Goal: Navigation & Orientation: Find specific page/section

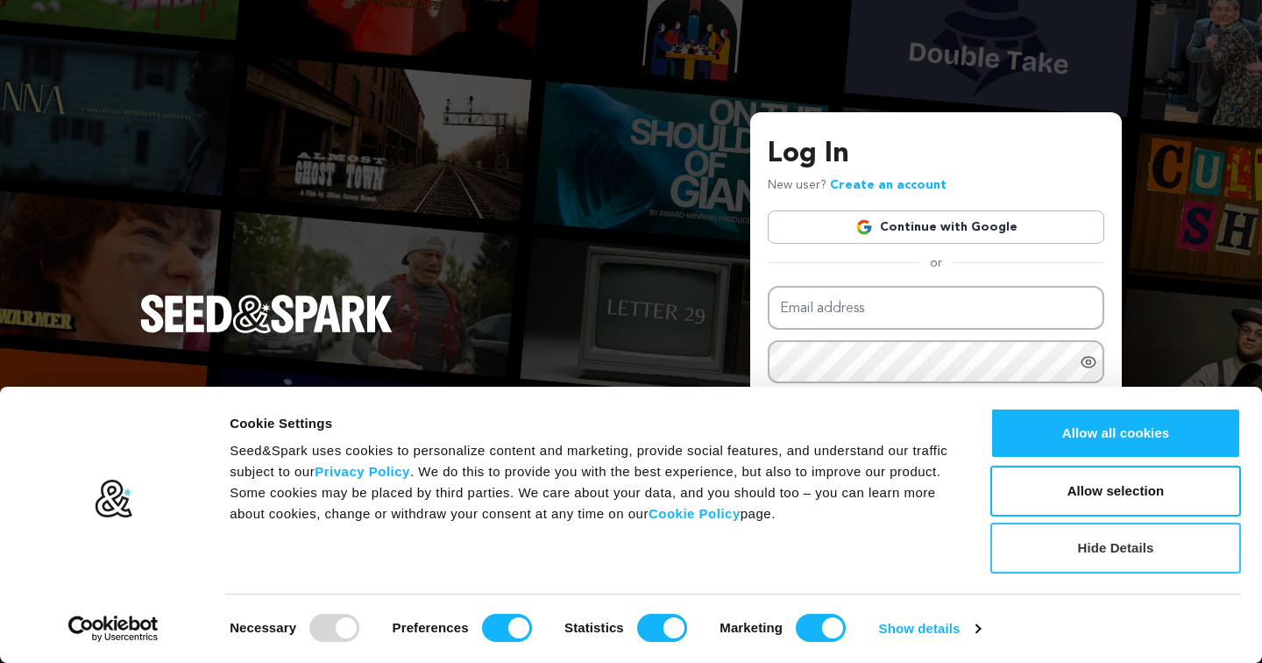
click at [1067, 556] on button "Hide Details" at bounding box center [1116, 547] width 251 height 51
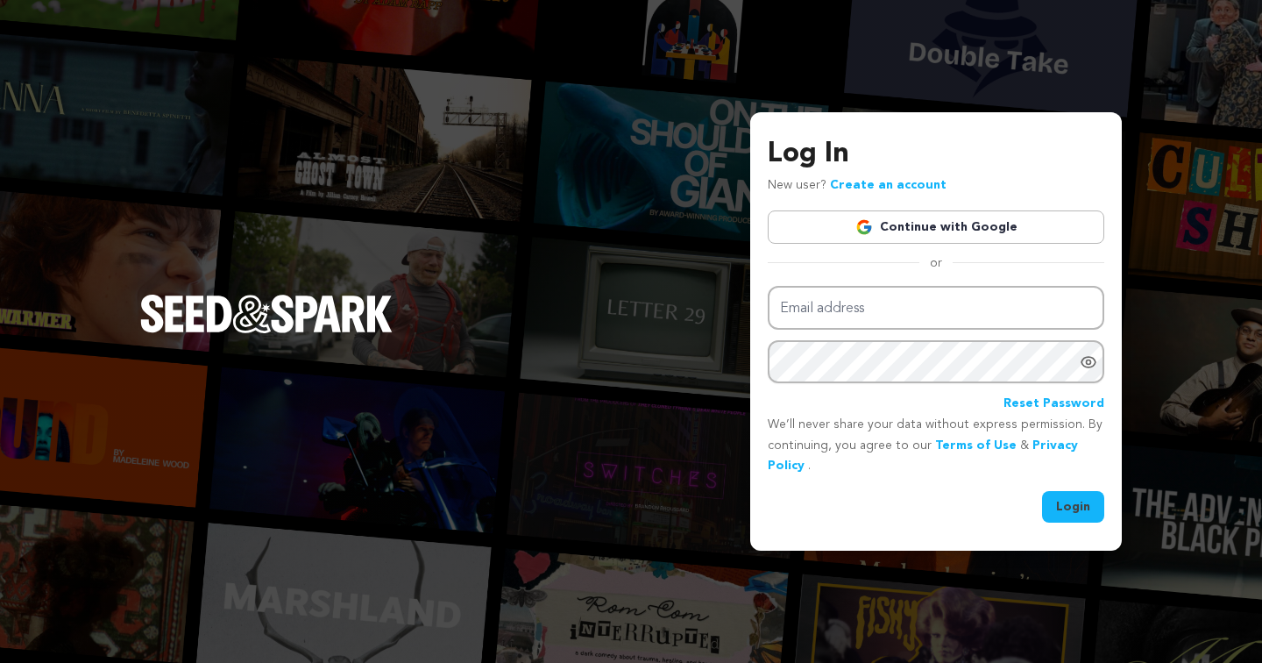
click at [952, 227] on link "Continue with Google" at bounding box center [936, 226] width 337 height 33
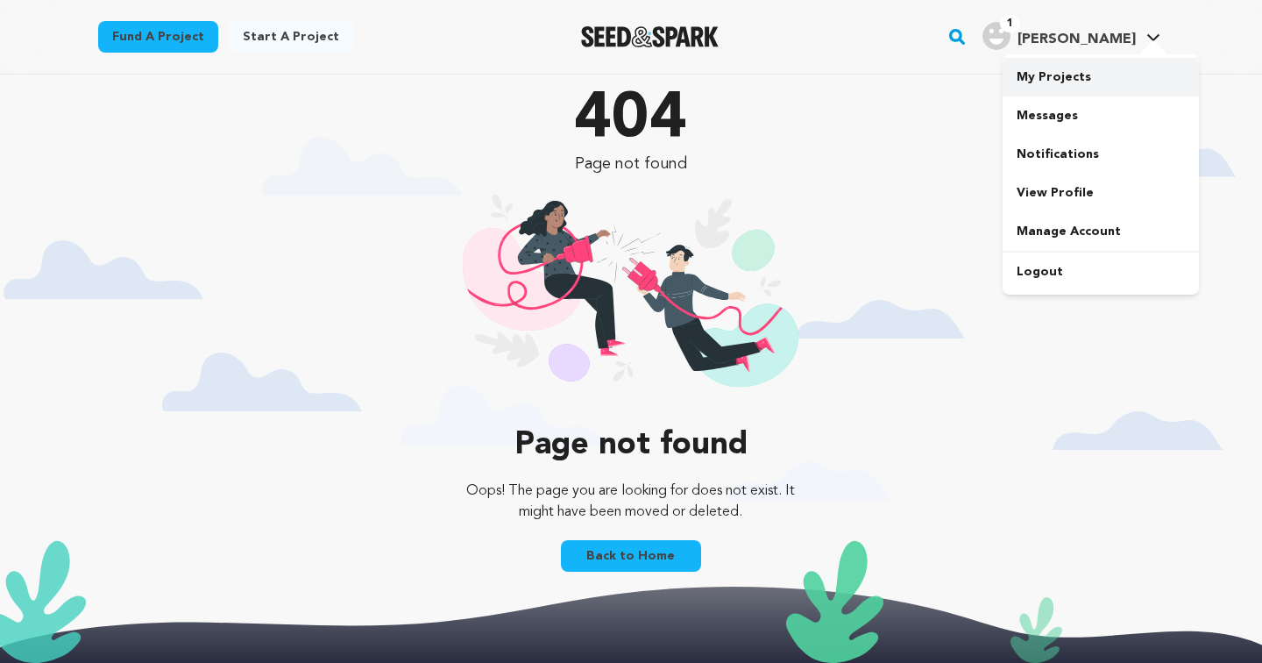
click at [1049, 75] on link "My Projects" at bounding box center [1101, 77] width 196 height 39
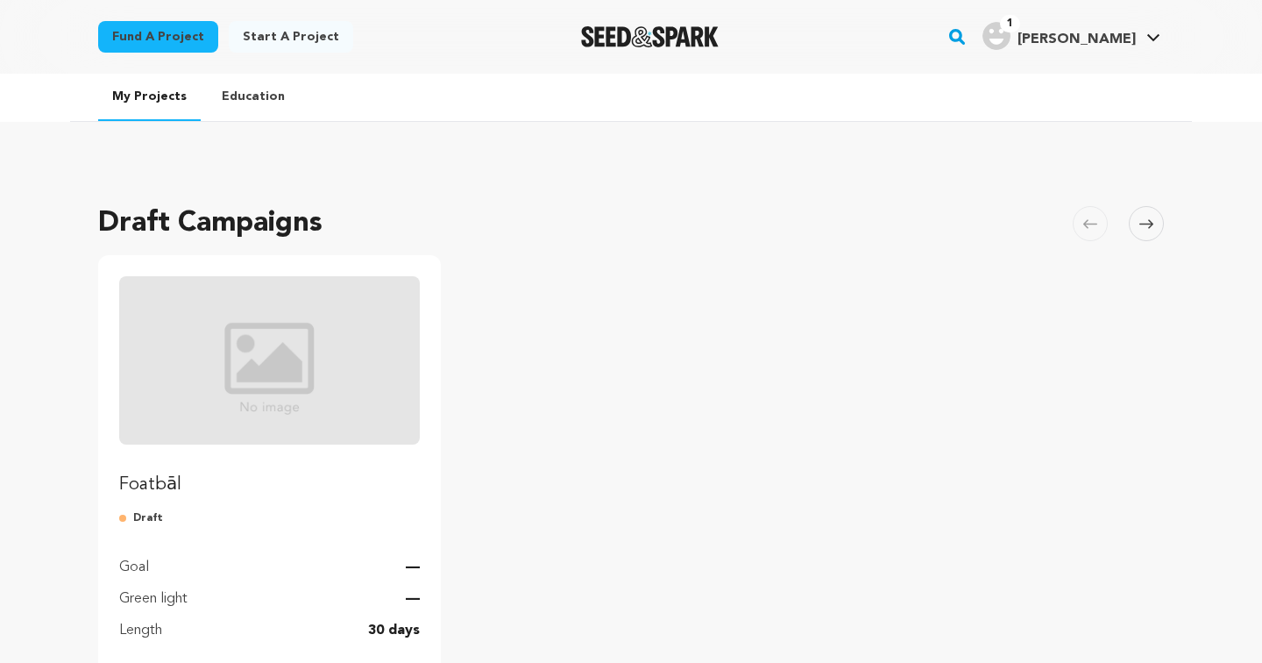
click at [305, 314] on img "Fund Foatbāl" at bounding box center [269, 360] width 301 height 168
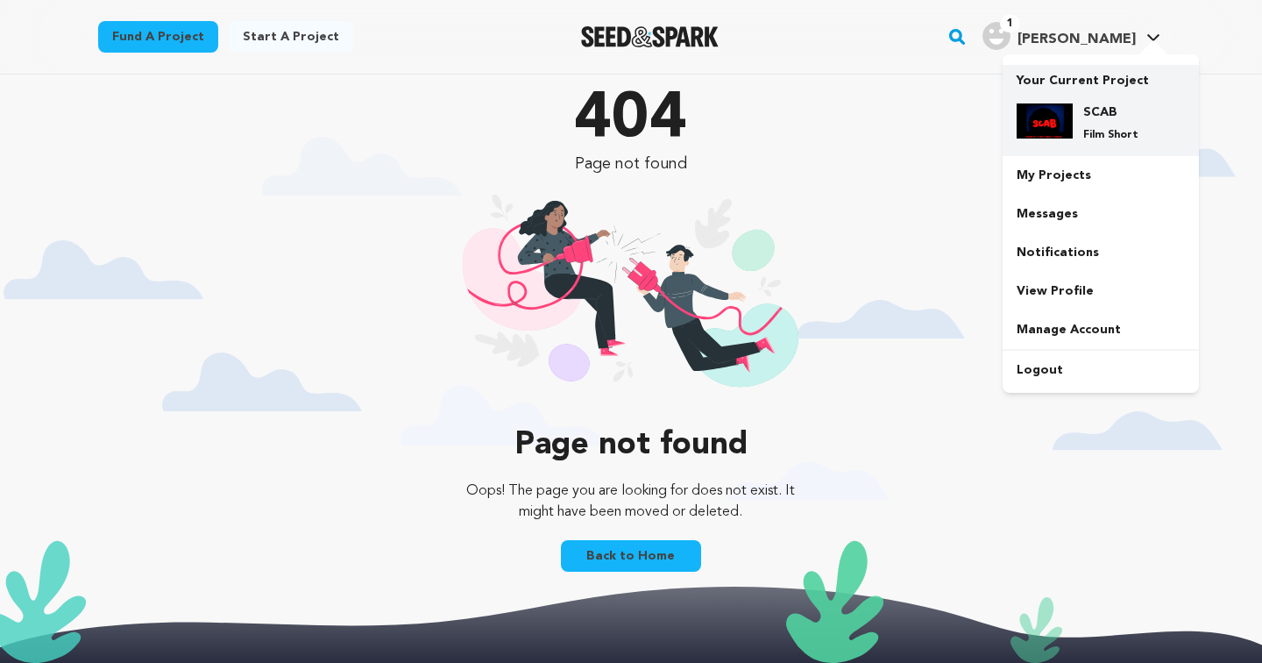
click at [1090, 104] on h4 "SCAB" at bounding box center [1115, 112] width 63 height 18
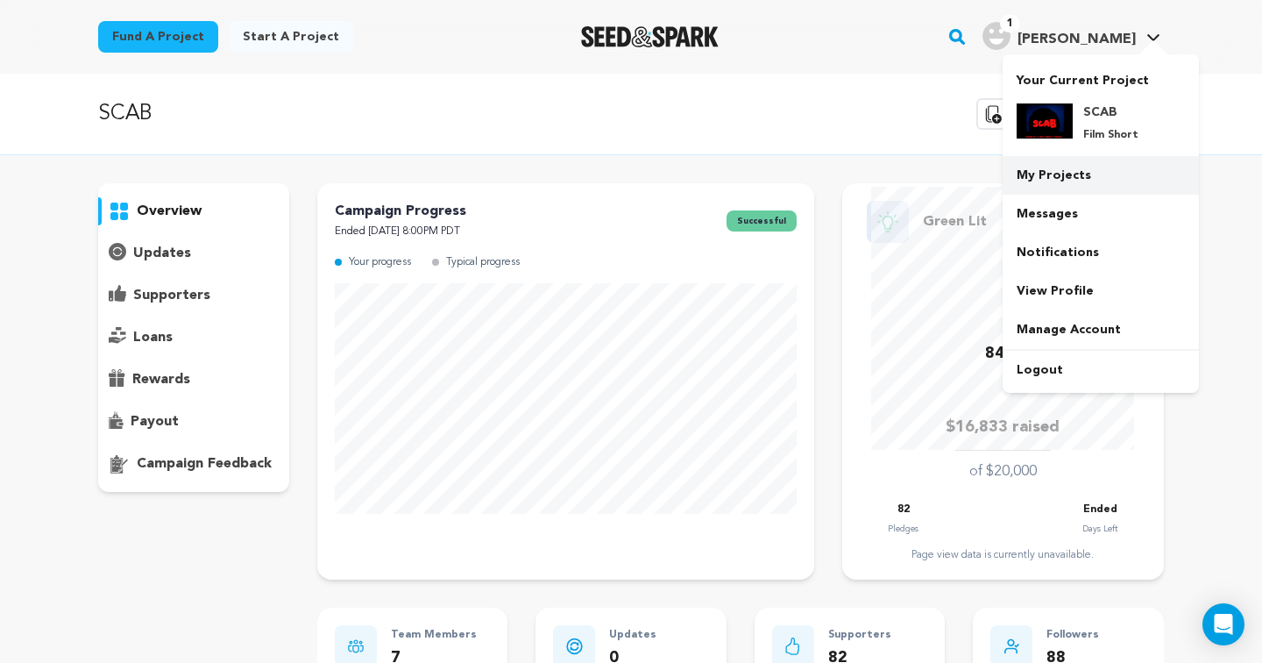
click at [1084, 180] on link "My Projects" at bounding box center [1101, 175] width 196 height 39
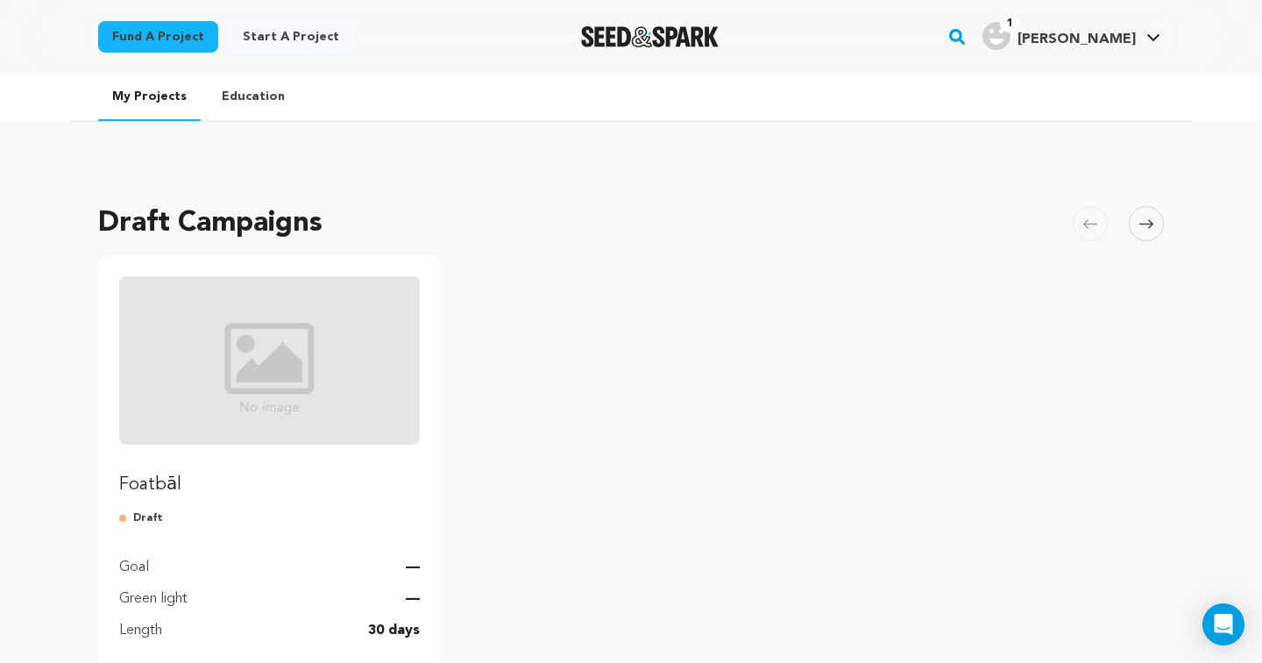
click at [0, 0] on div at bounding box center [0, 0] width 0 height 0
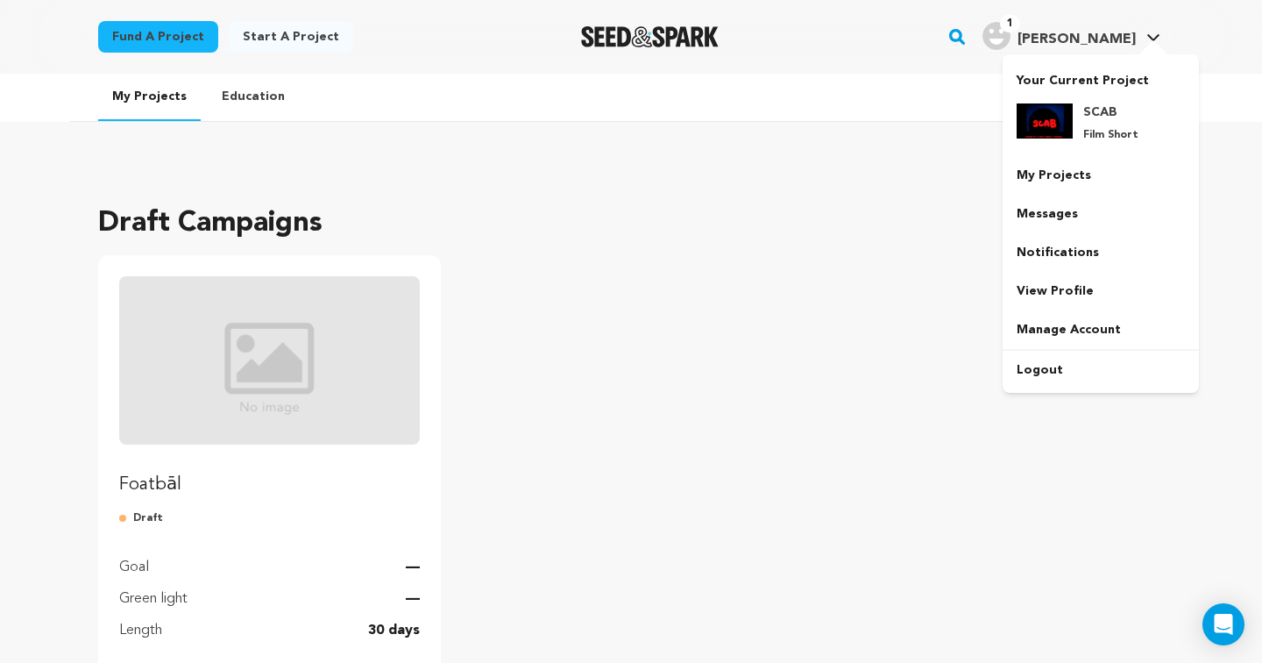
click at [1151, 45] on div at bounding box center [1153, 49] width 35 height 18
click at [1151, 34] on icon at bounding box center [1154, 37] width 14 height 9
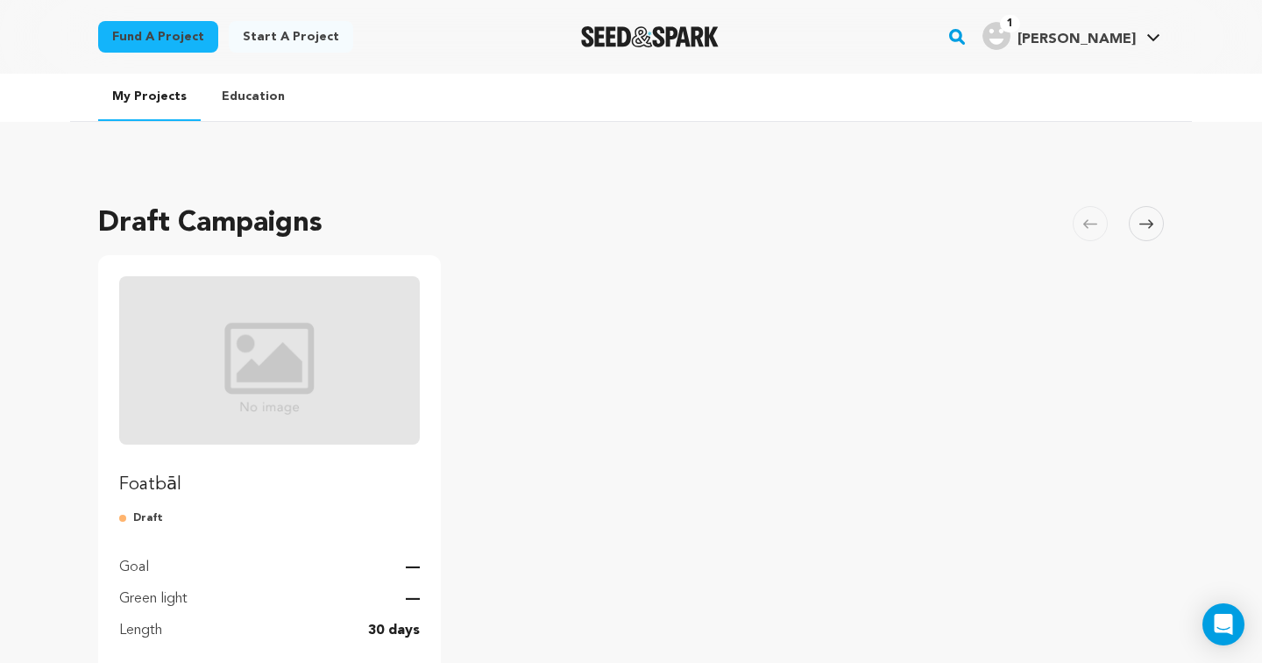
click at [1145, 226] on icon at bounding box center [1147, 223] width 14 height 13
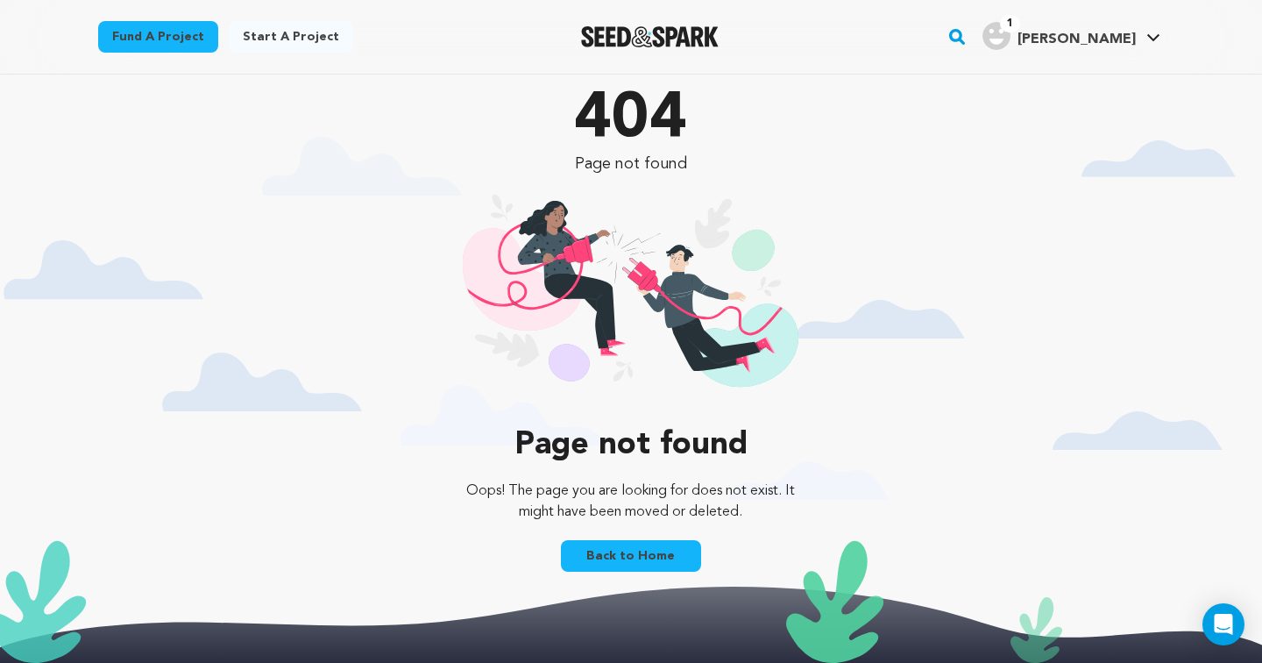
click at [621, 556] on link "Back to Home" at bounding box center [631, 556] width 140 height 32
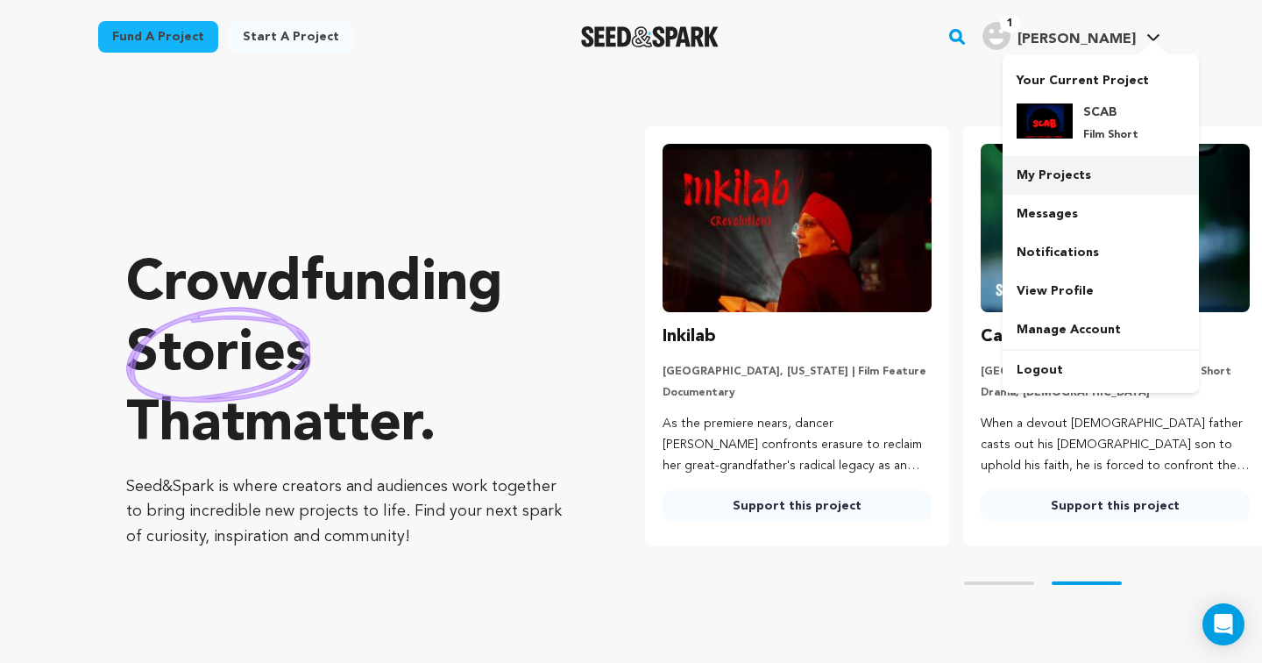
scroll to position [0, 332]
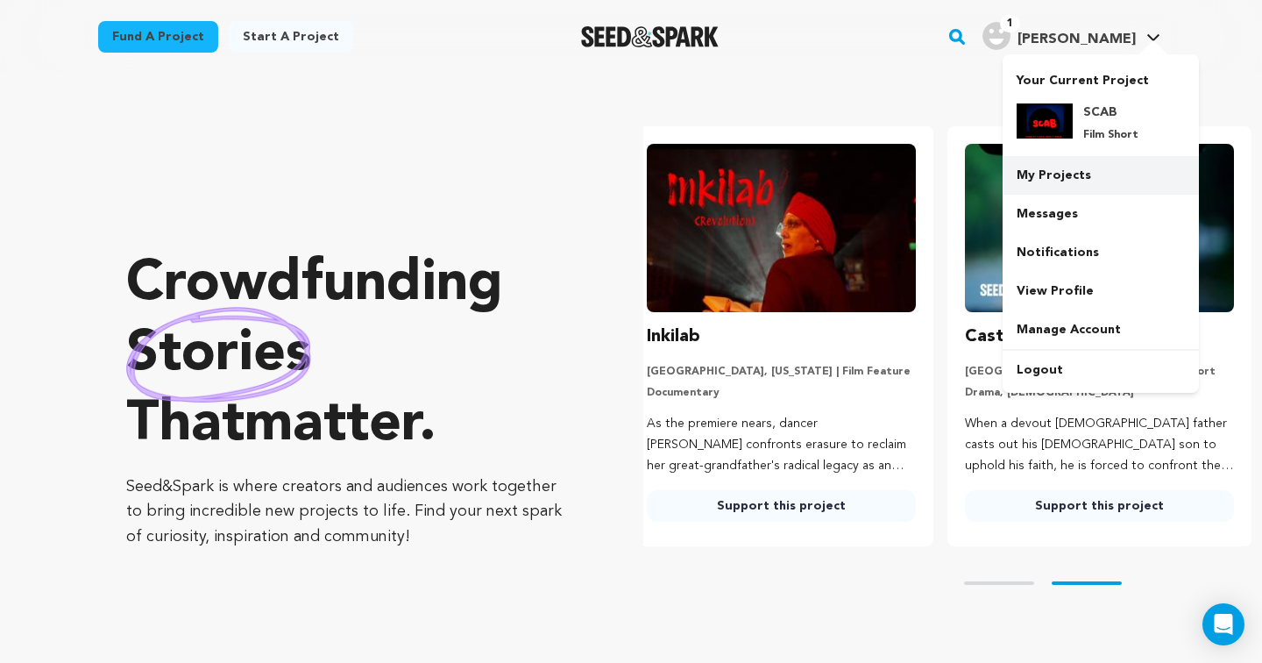
click at [1057, 169] on link "My Projects" at bounding box center [1101, 175] width 196 height 39
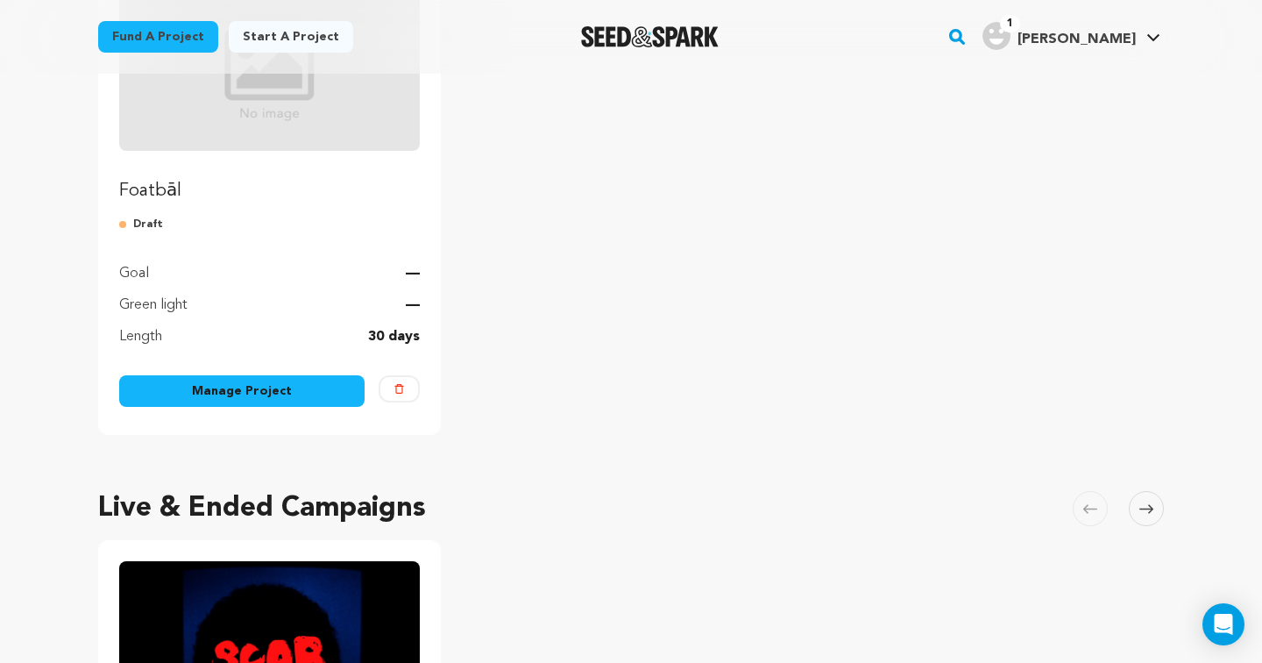
scroll to position [299, 0]
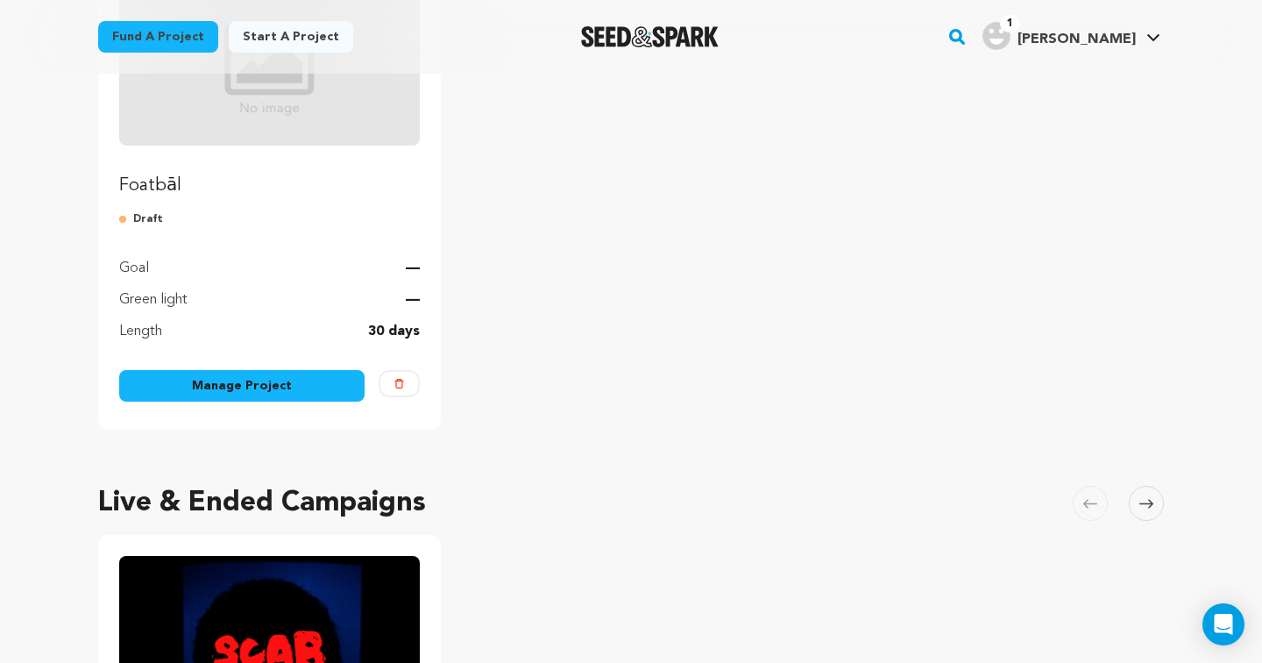
click at [299, 370] on link "Manage Project" at bounding box center [241, 386] width 245 height 32
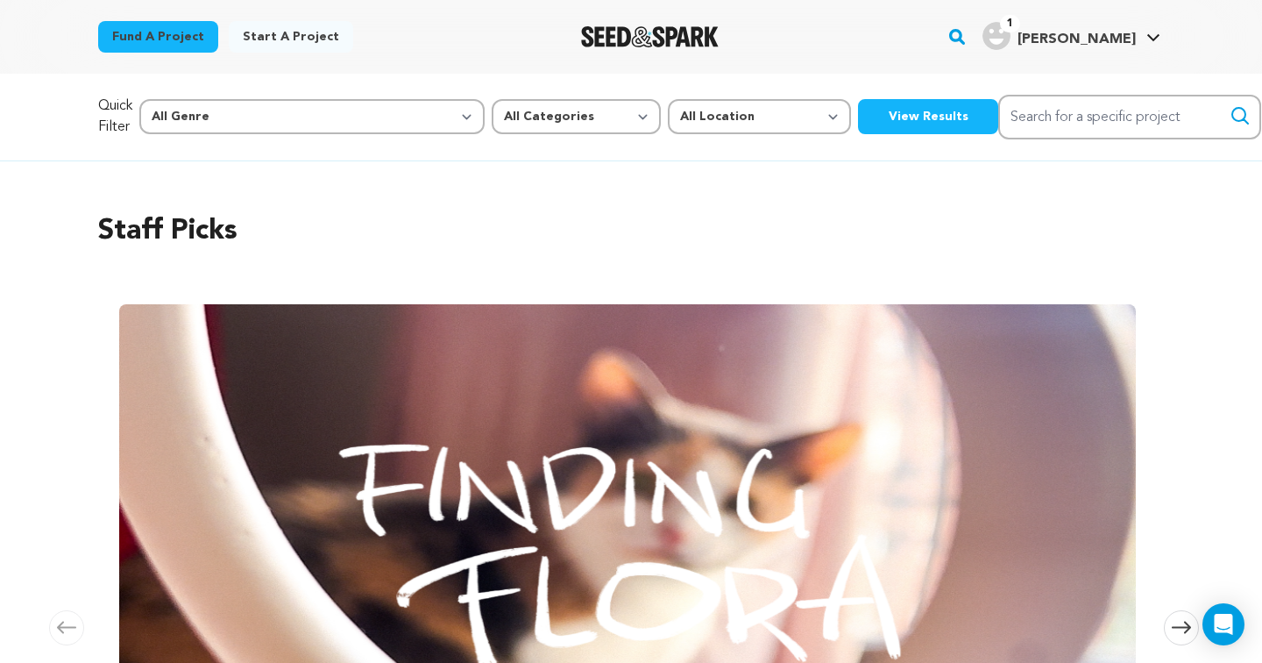
click at [1053, 47] on div "1 [PERSON_NAME]" at bounding box center [1059, 36] width 153 height 28
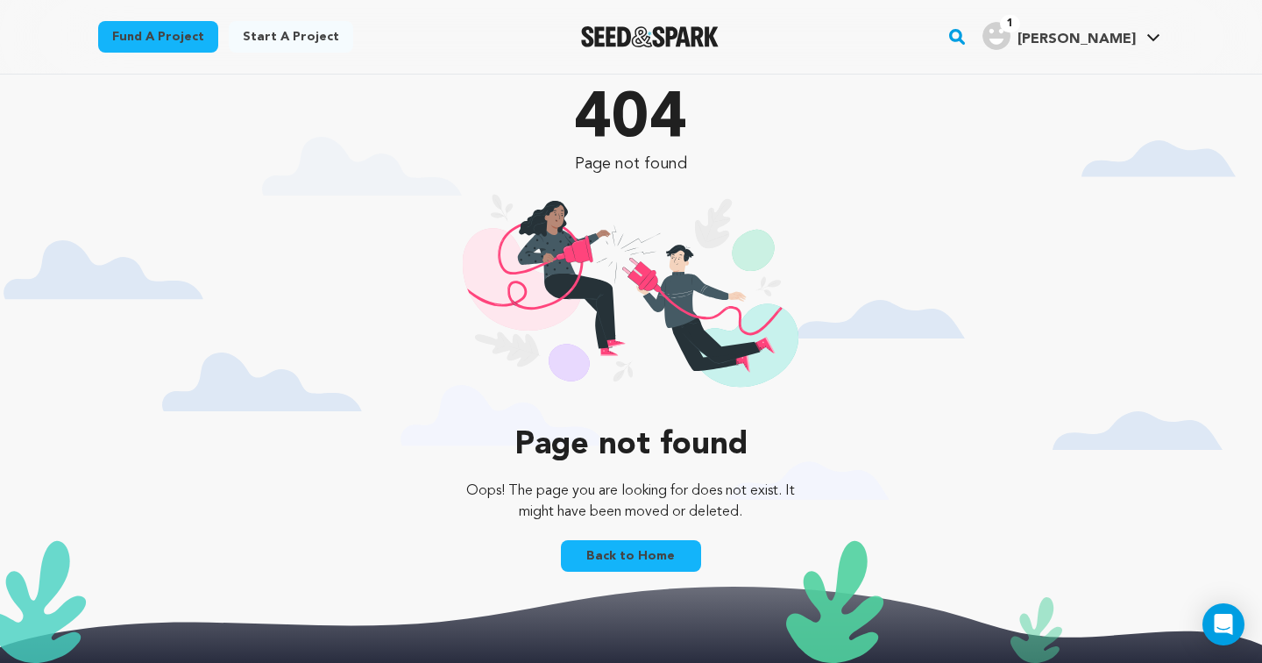
click at [1061, 49] on h4 "[PERSON_NAME]" at bounding box center [1077, 39] width 118 height 21
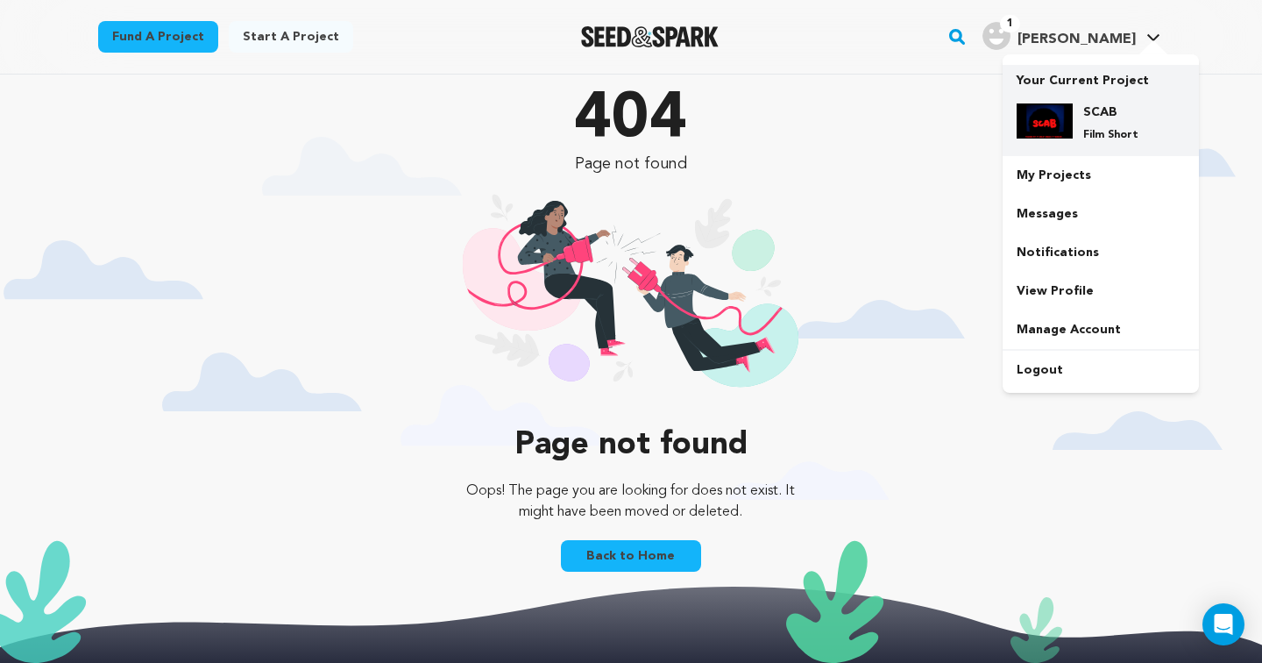
click at [1106, 113] on h4 "SCAB" at bounding box center [1115, 112] width 63 height 18
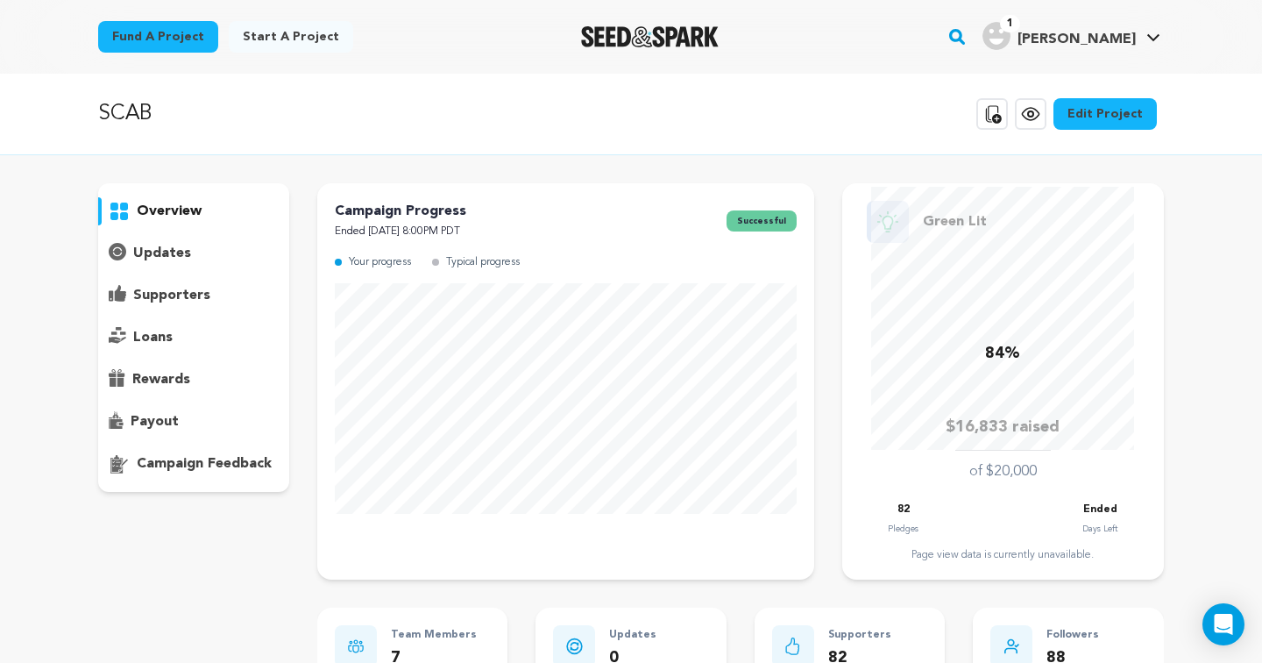
click at [1075, 41] on span "[PERSON_NAME]" at bounding box center [1077, 39] width 118 height 14
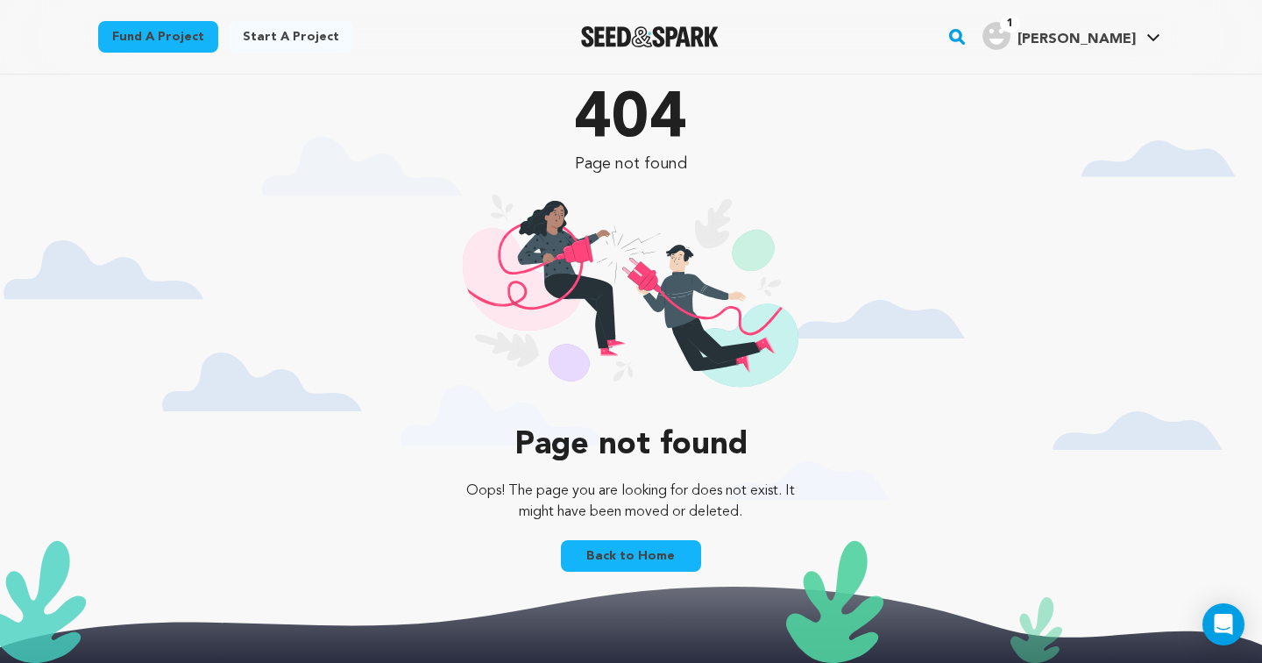
click at [1075, 41] on span "[PERSON_NAME]" at bounding box center [1077, 39] width 118 height 14
click at [635, 552] on link "Back to Home" at bounding box center [631, 556] width 140 height 32
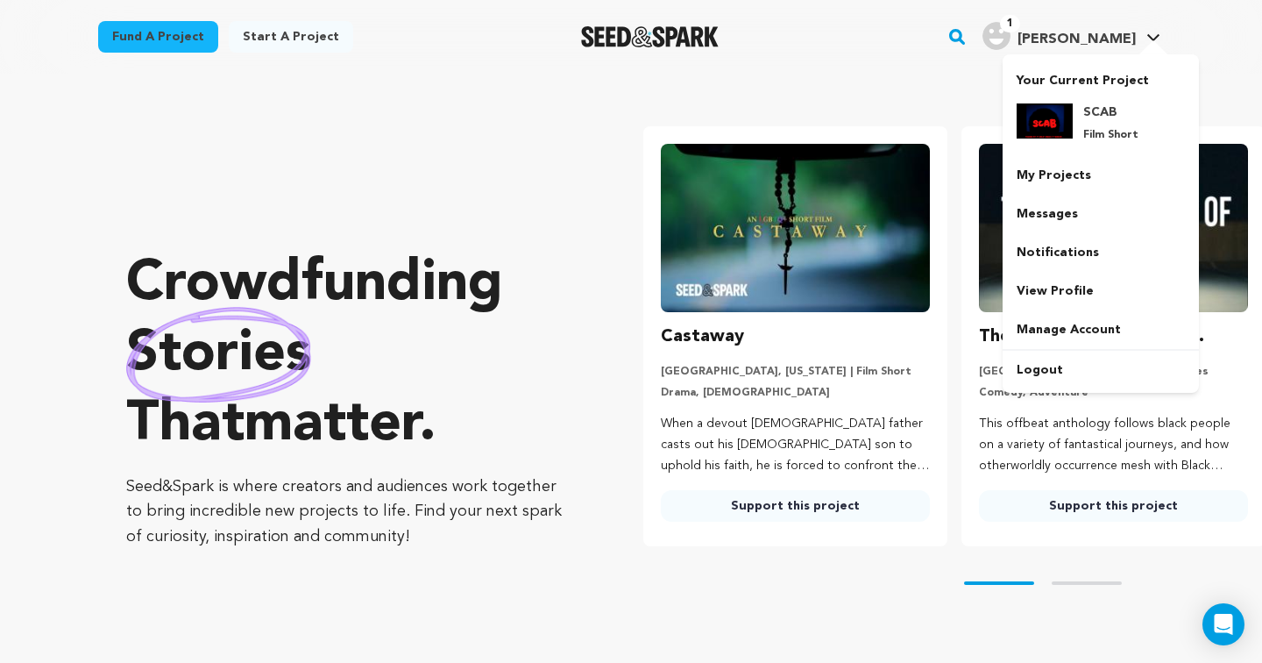
click at [1011, 31] on img "RooAnne J.'s Profile" at bounding box center [997, 36] width 28 height 28
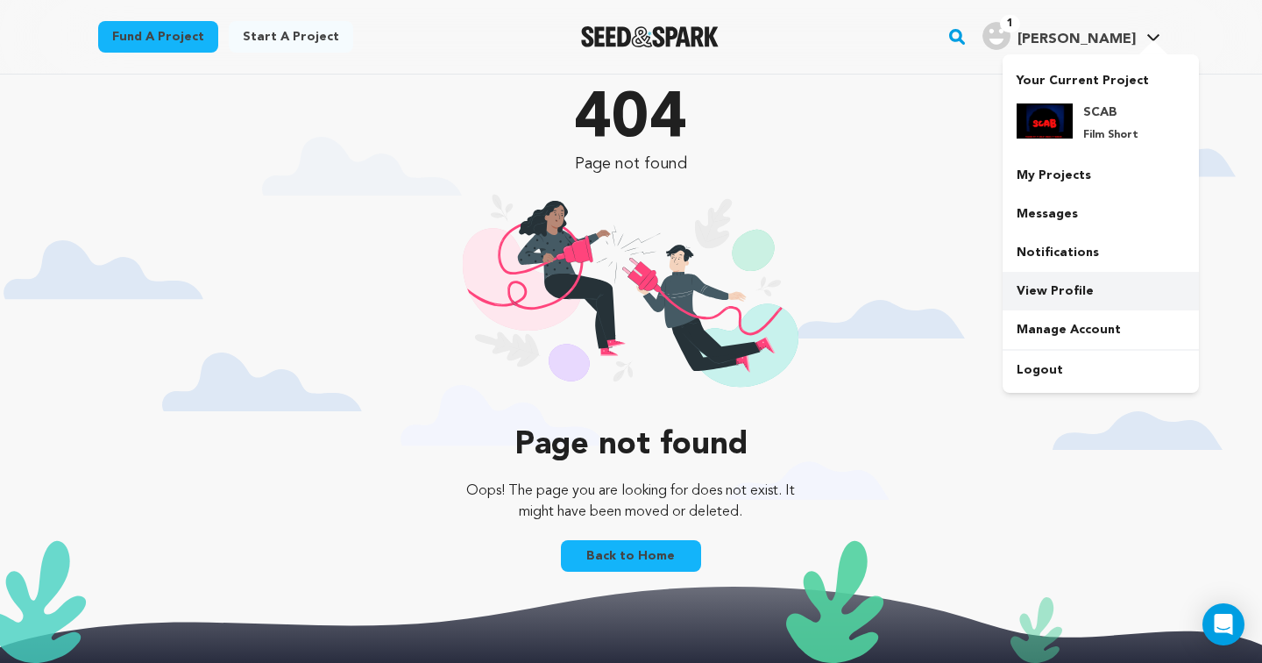
click at [1063, 290] on link "View Profile" at bounding box center [1101, 291] width 196 height 39
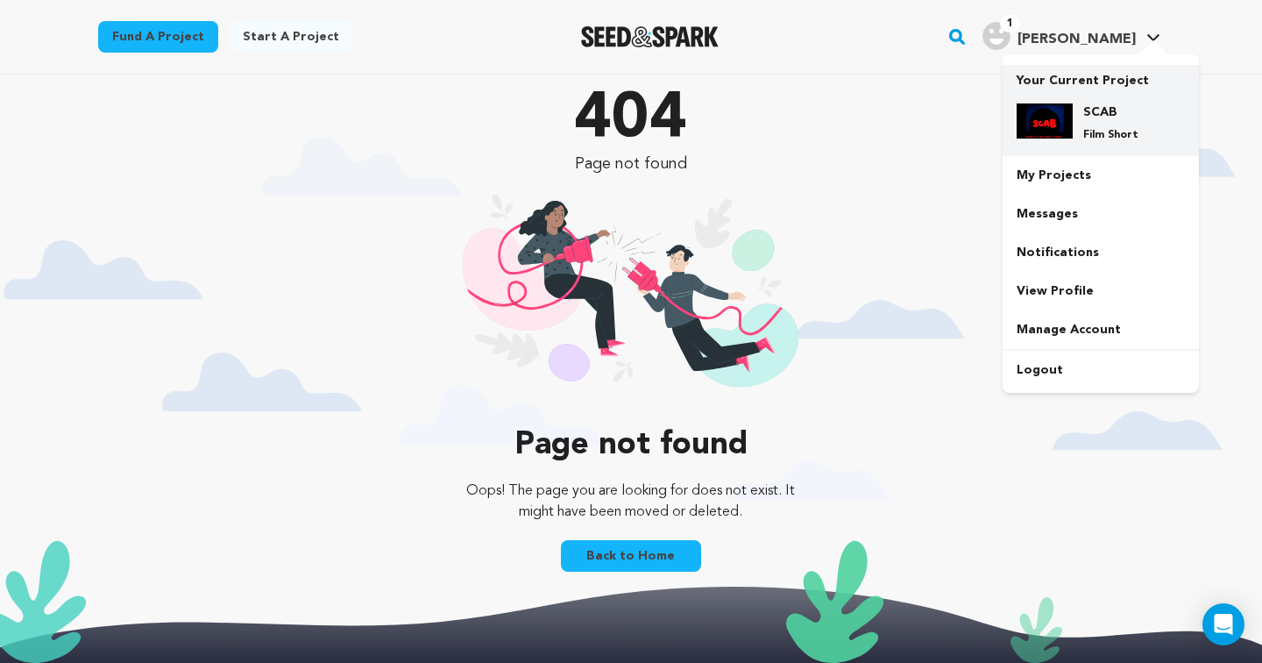
click at [1103, 128] on p "Film Short" at bounding box center [1115, 135] width 63 height 14
